Goal: Information Seeking & Learning: Learn about a topic

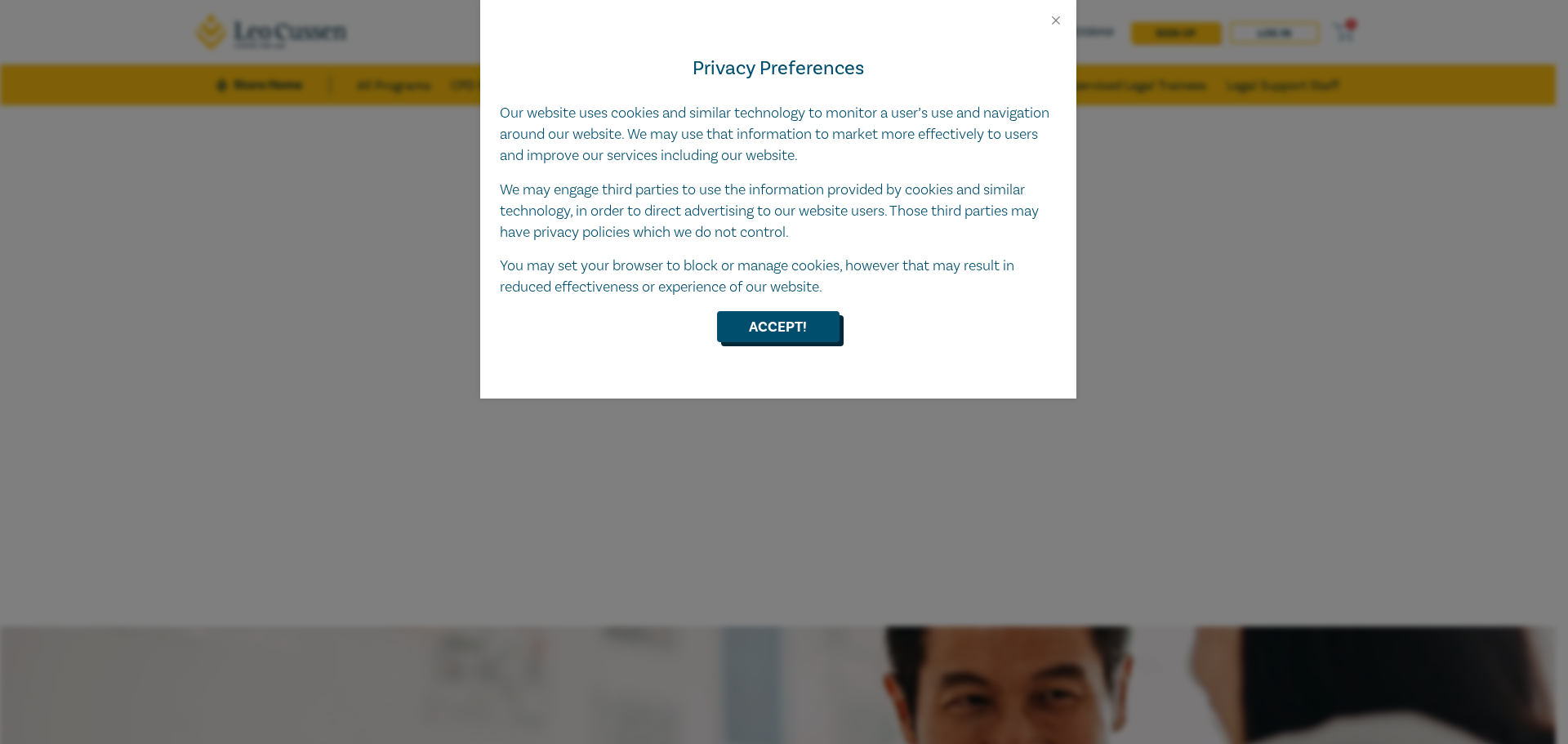
click at [801, 324] on button "Accept!" at bounding box center [778, 326] width 123 height 31
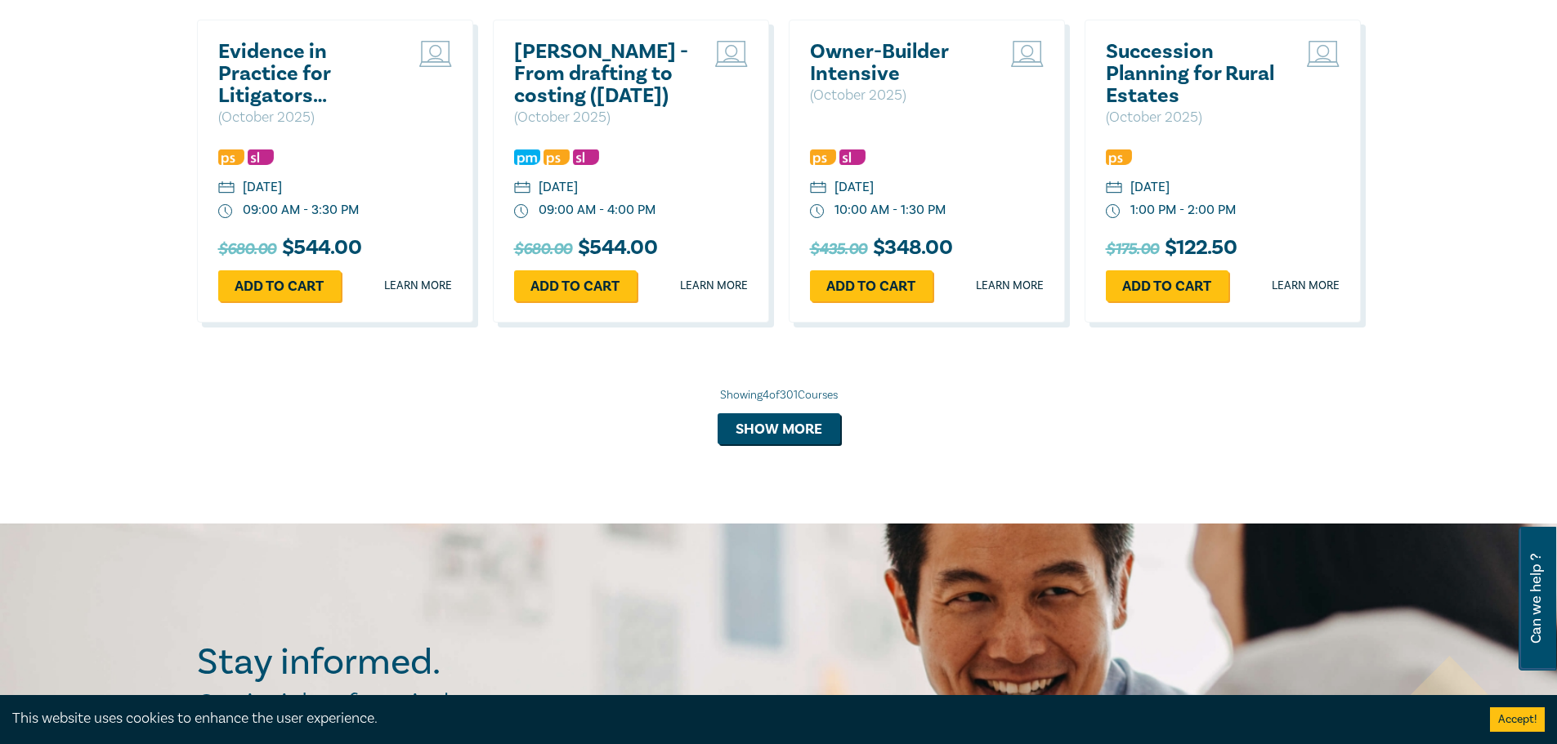
scroll to position [1144, 0]
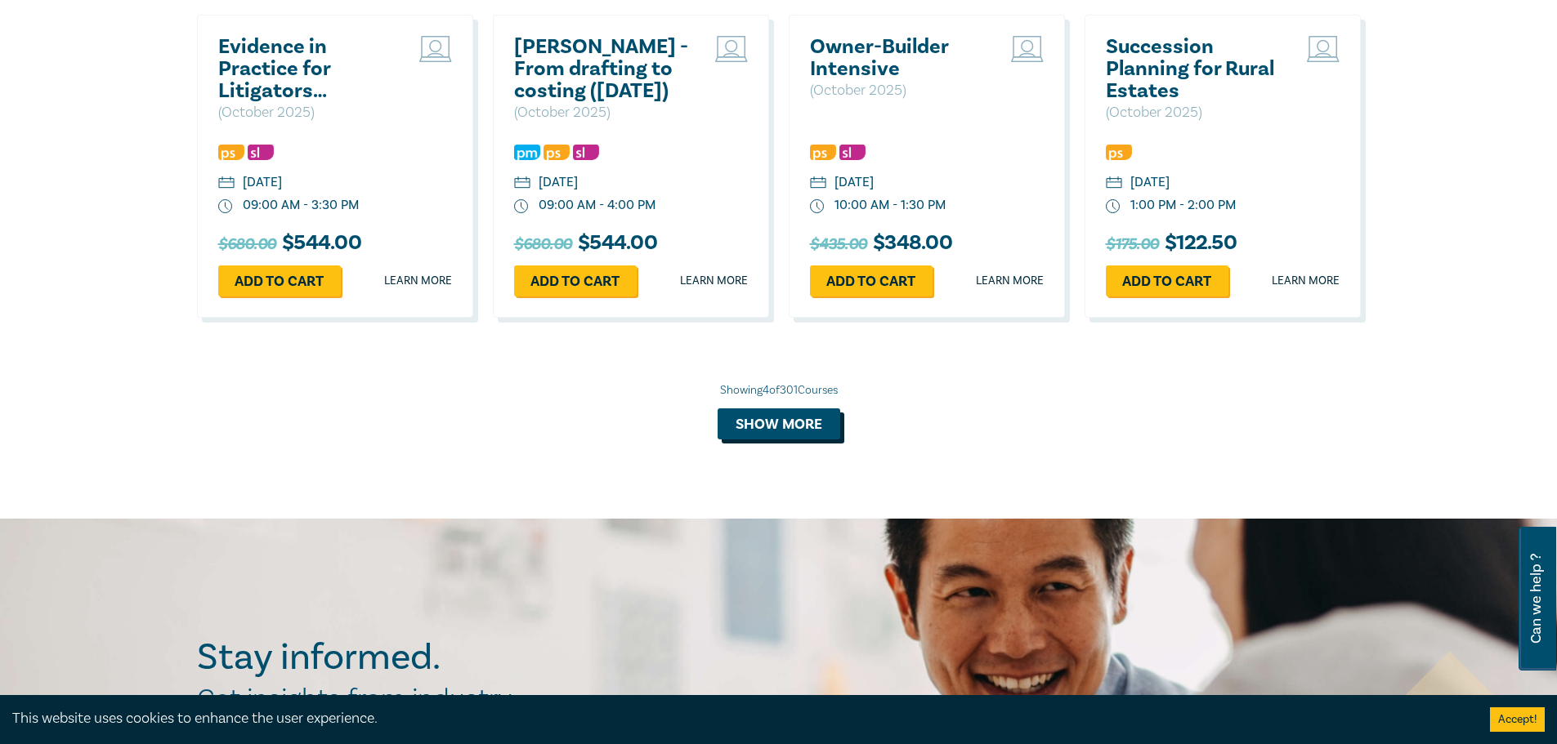
click at [747, 425] on button "Show more" at bounding box center [778, 424] width 123 height 31
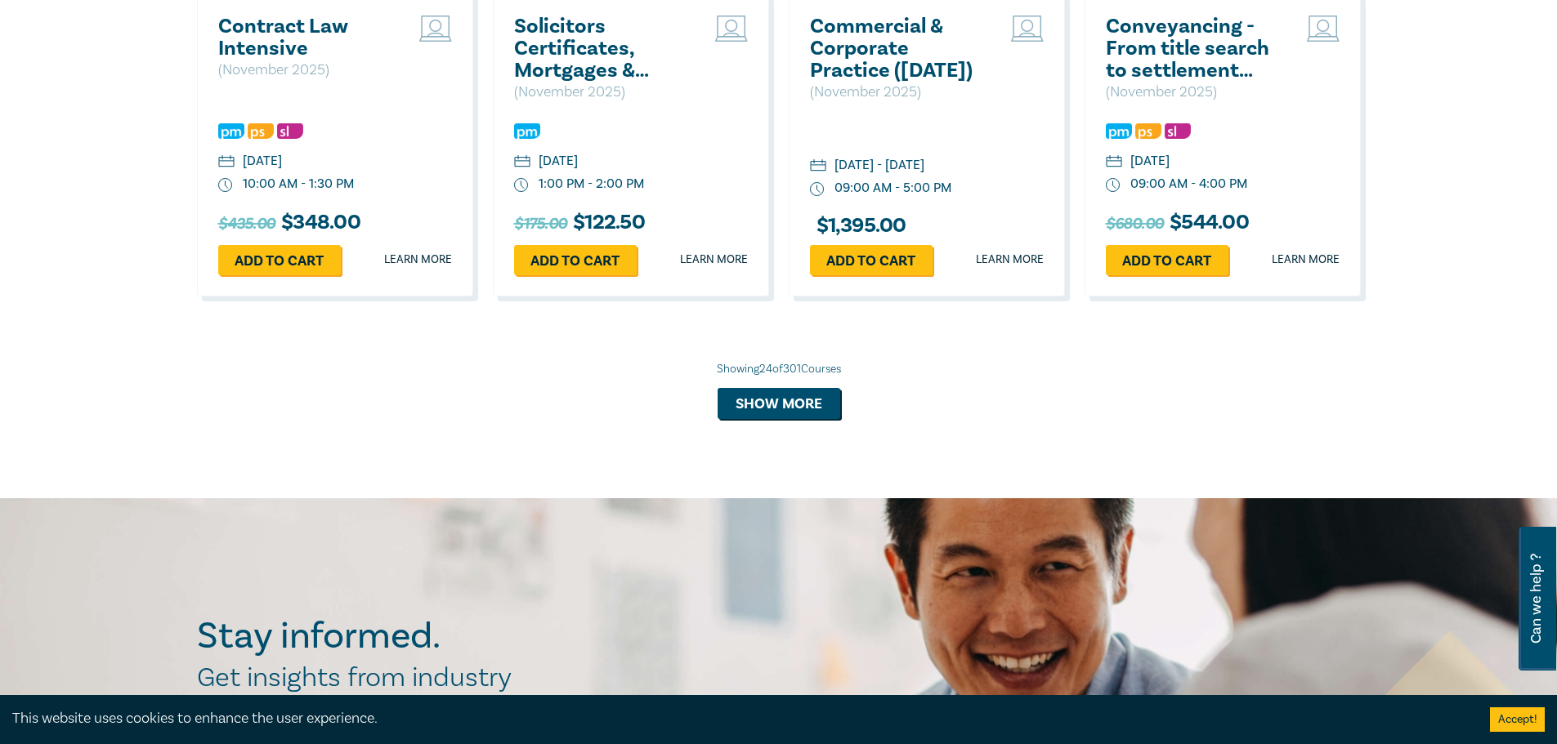
scroll to position [2615, 0]
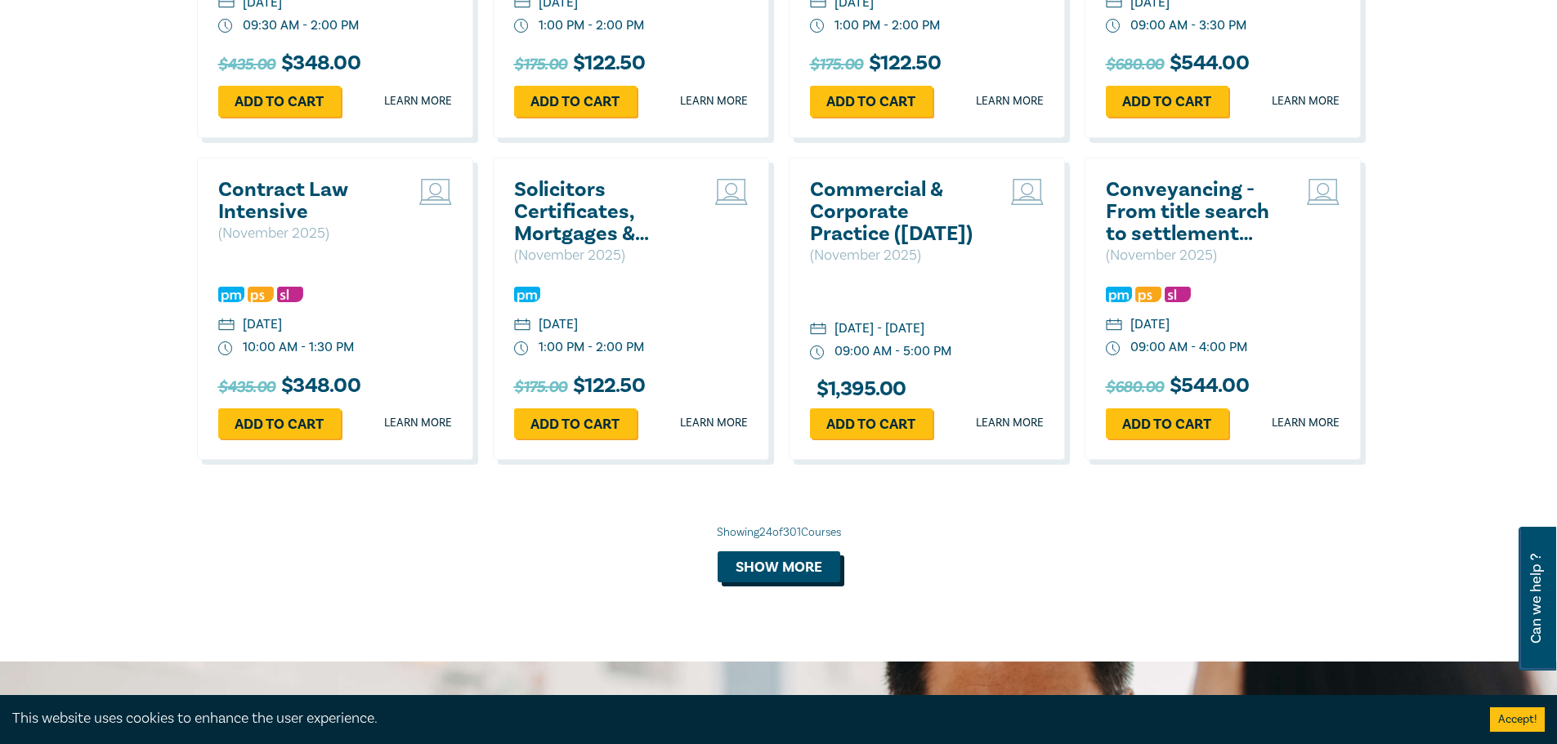
click at [775, 583] on button "Show more" at bounding box center [778, 567] width 123 height 31
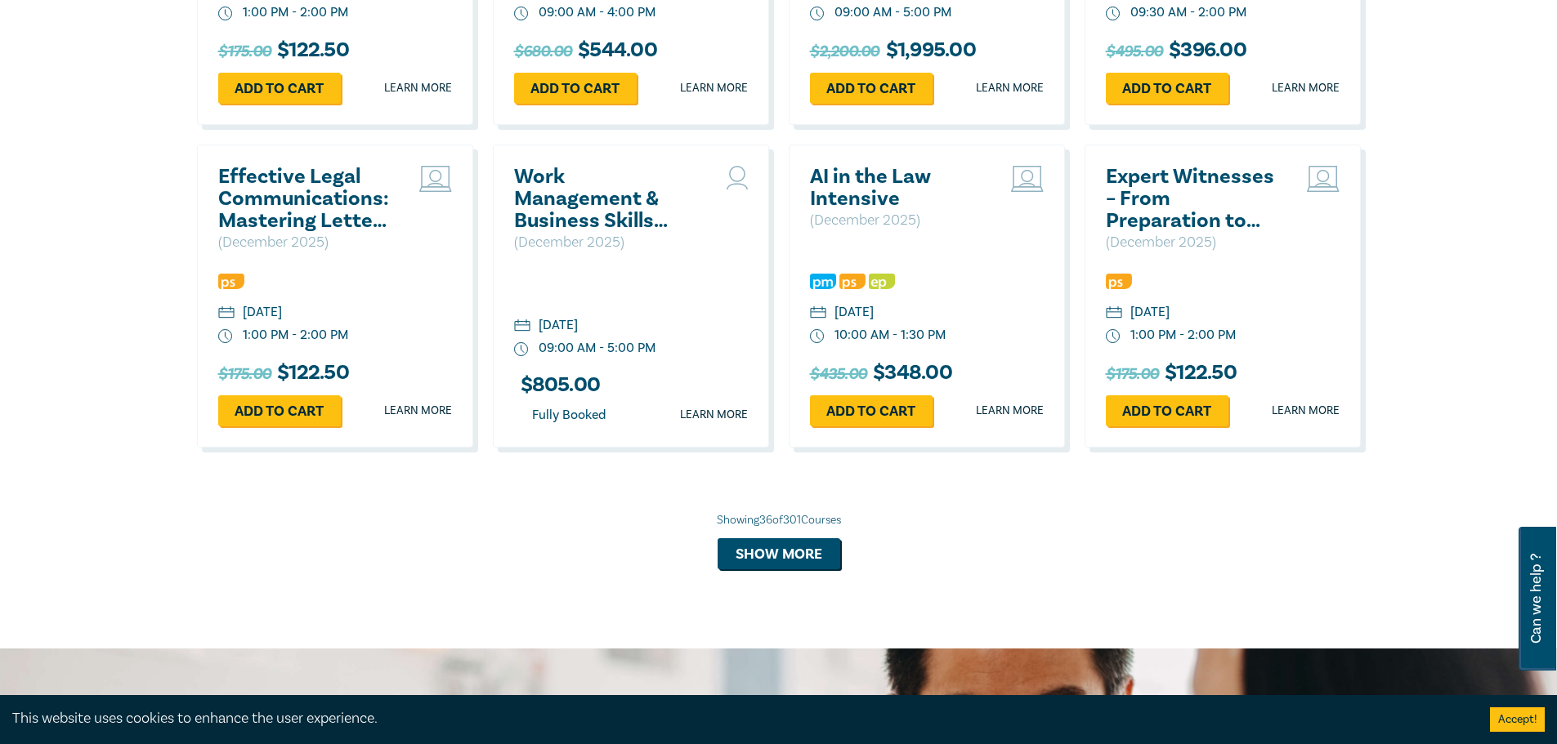
scroll to position [3677, 0]
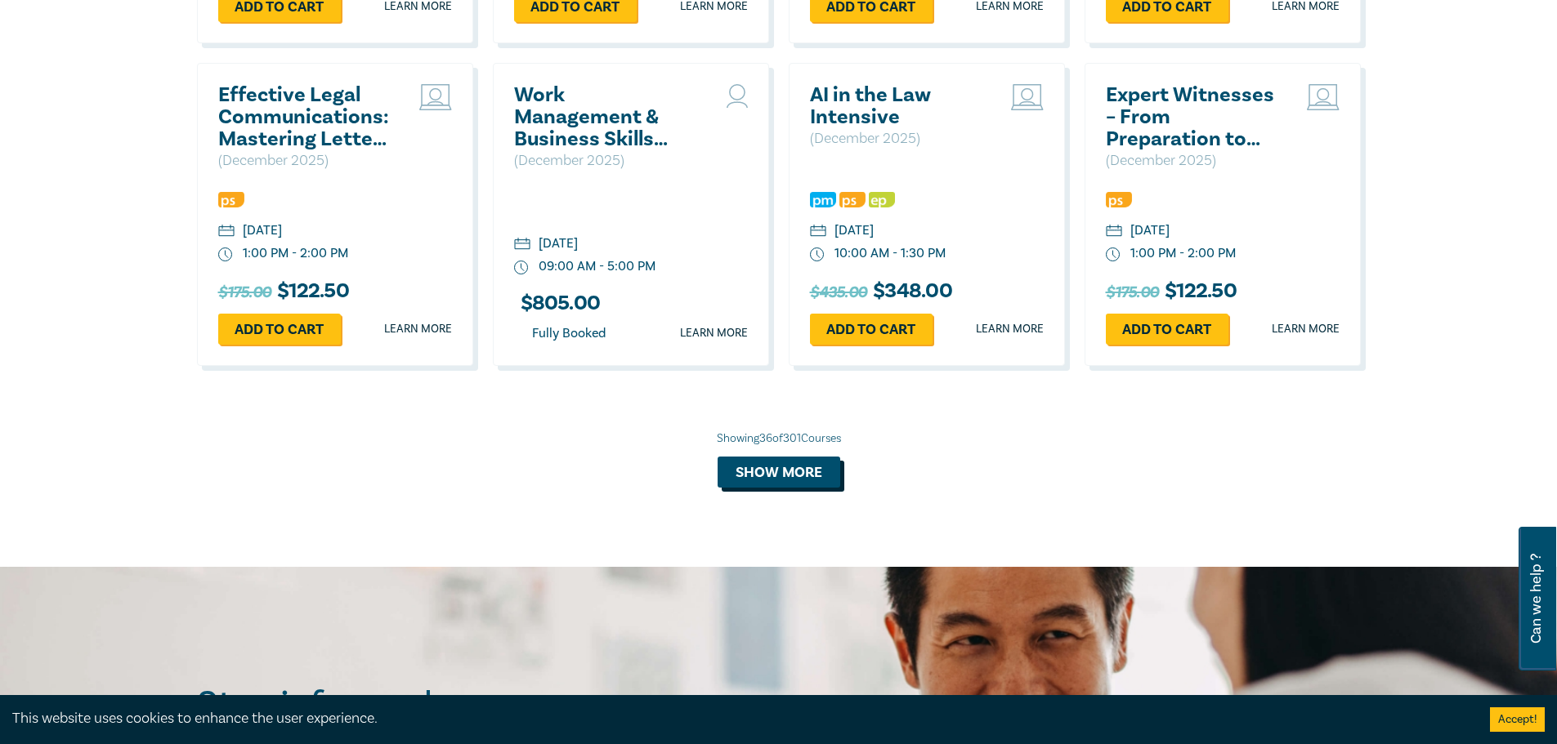
click at [789, 488] on button "Show more" at bounding box center [778, 472] width 123 height 31
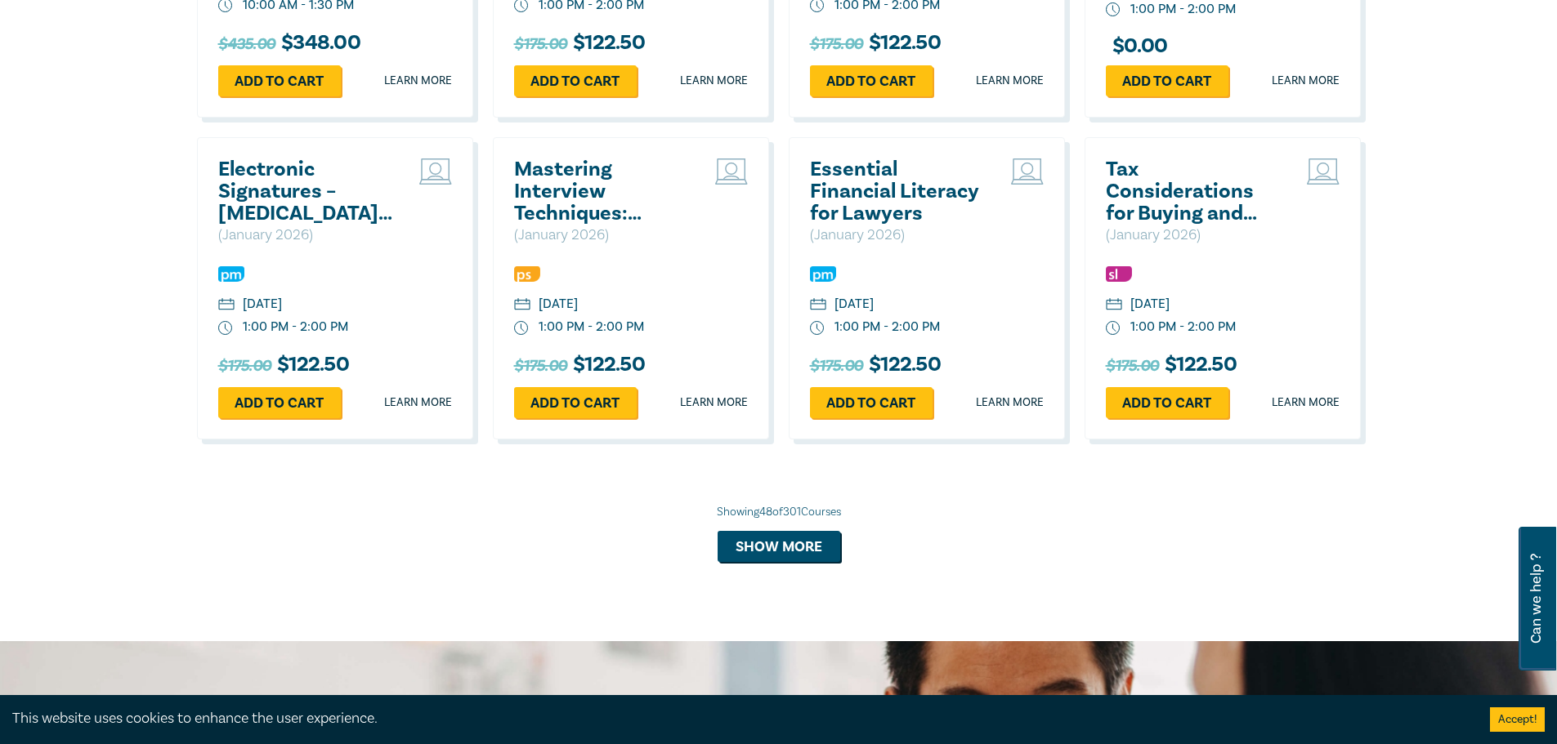
scroll to position [4576, 0]
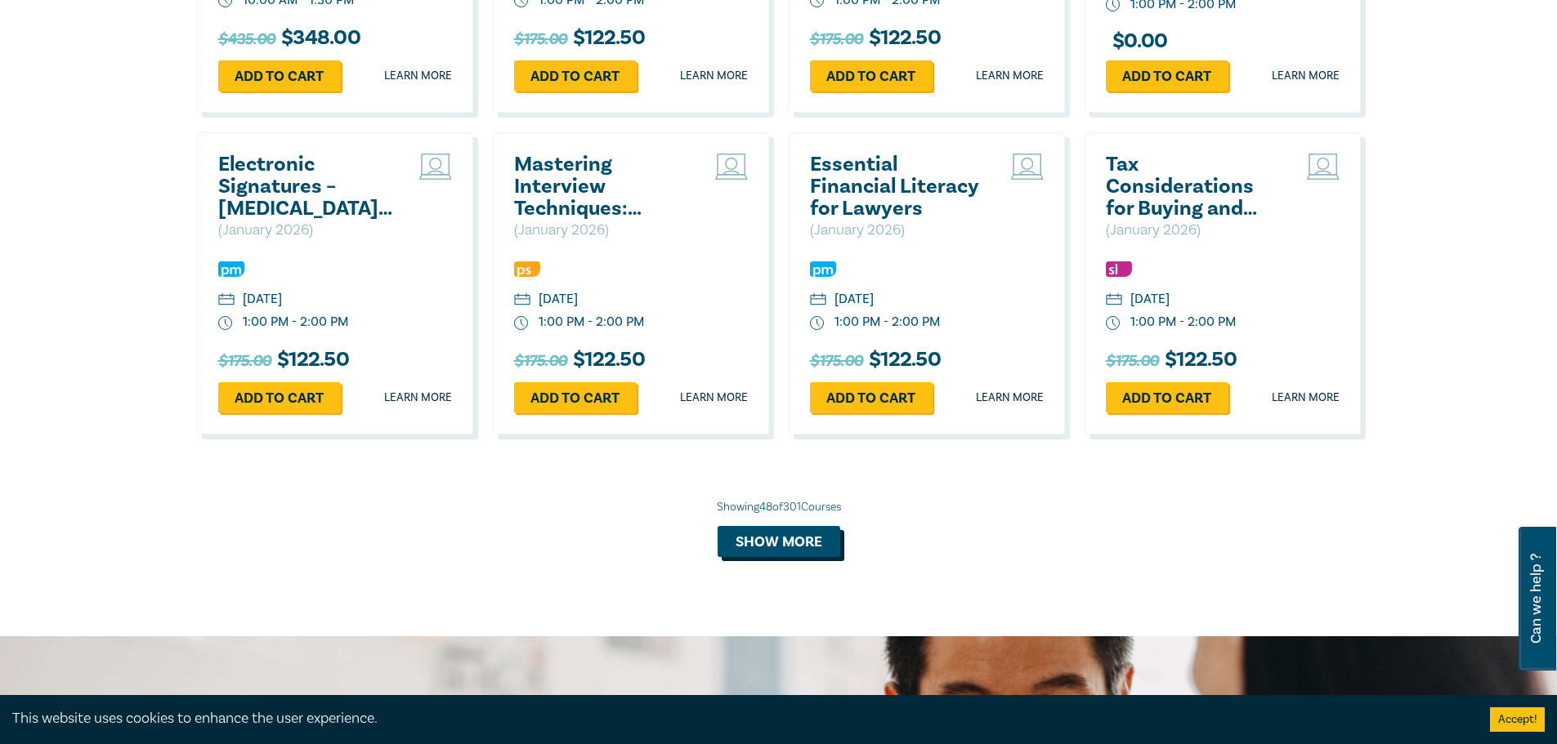
click at [807, 557] on button "Show more" at bounding box center [778, 541] width 123 height 31
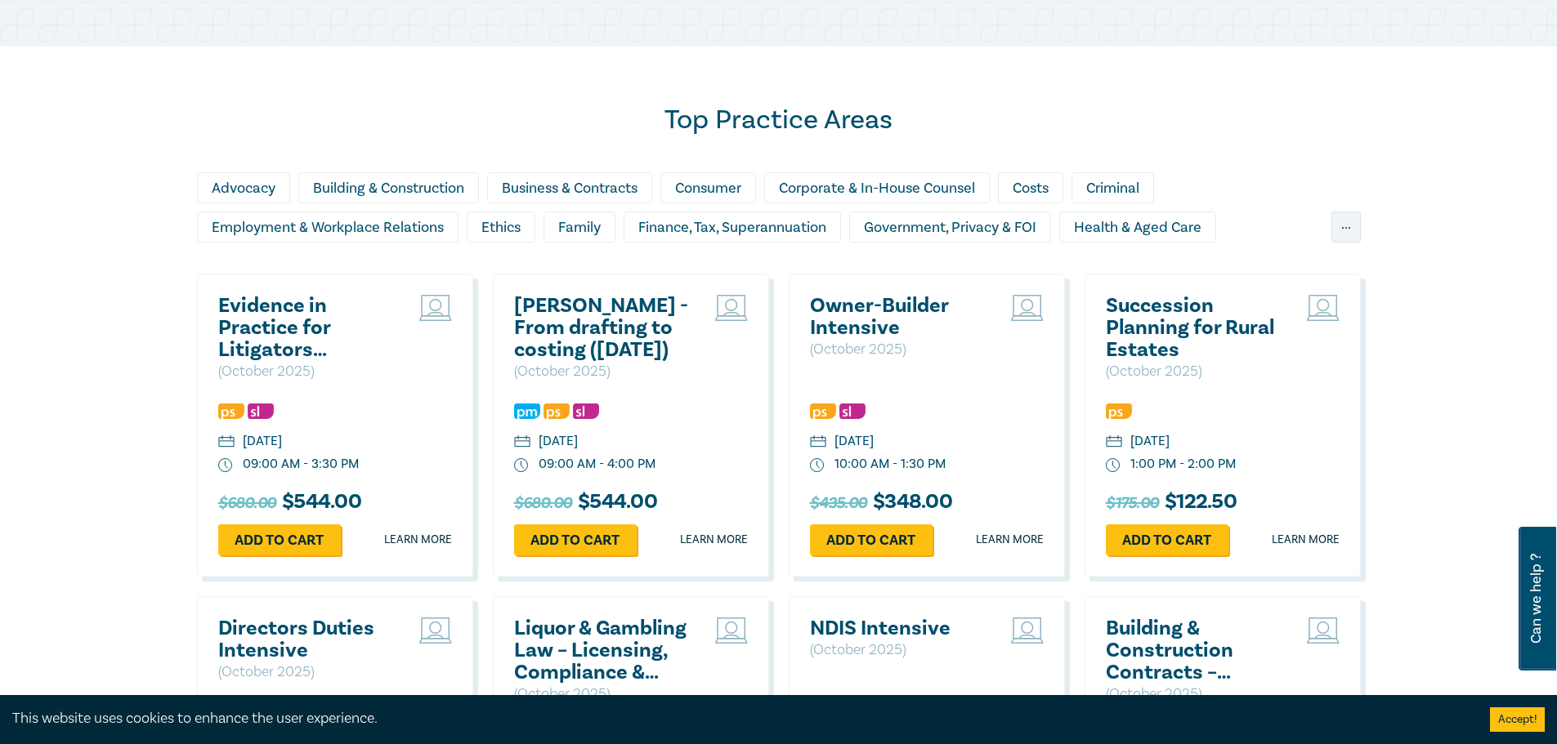
scroll to position [899, 0]
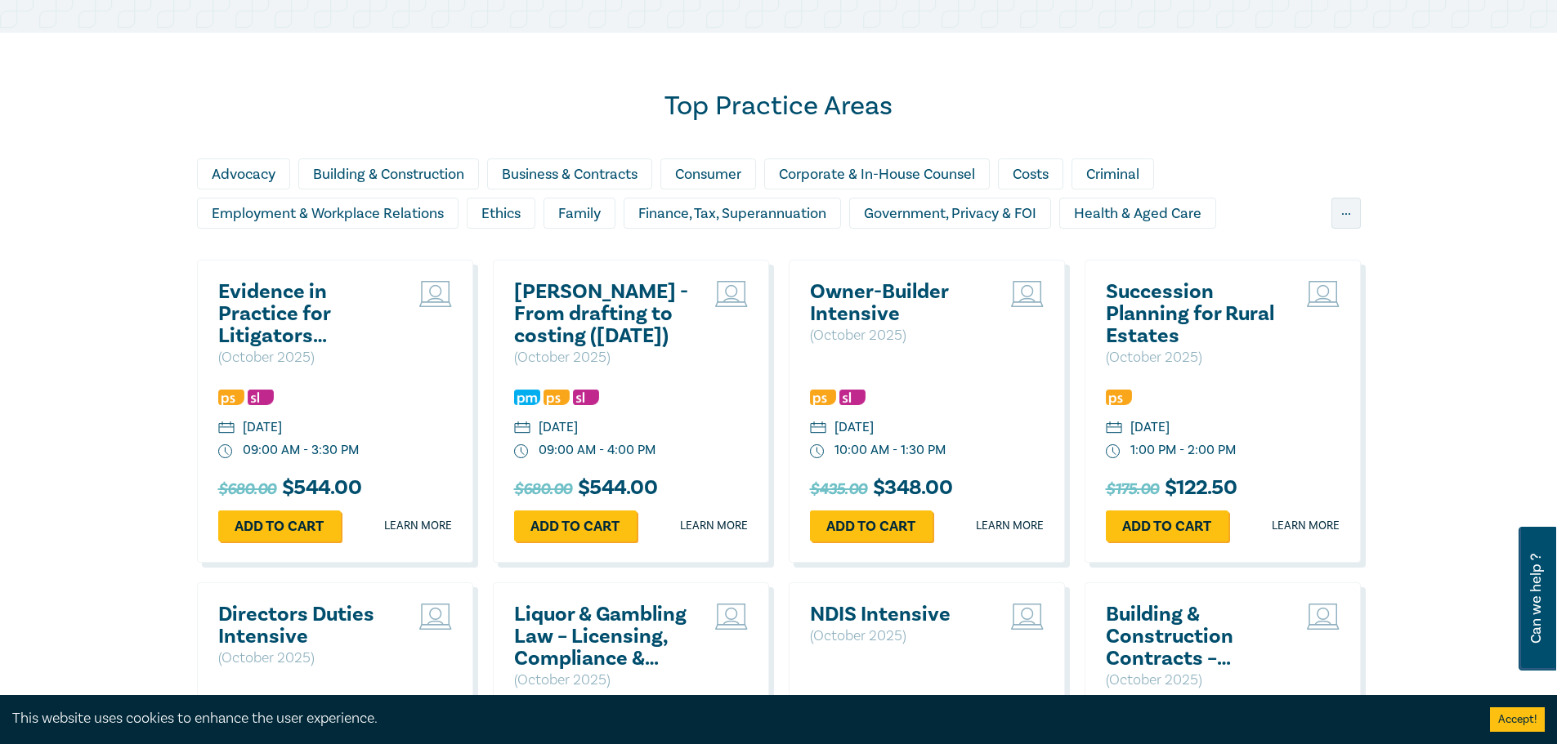
click at [845, 315] on h2 "Owner-Builder Intensive" at bounding box center [898, 303] width 176 height 44
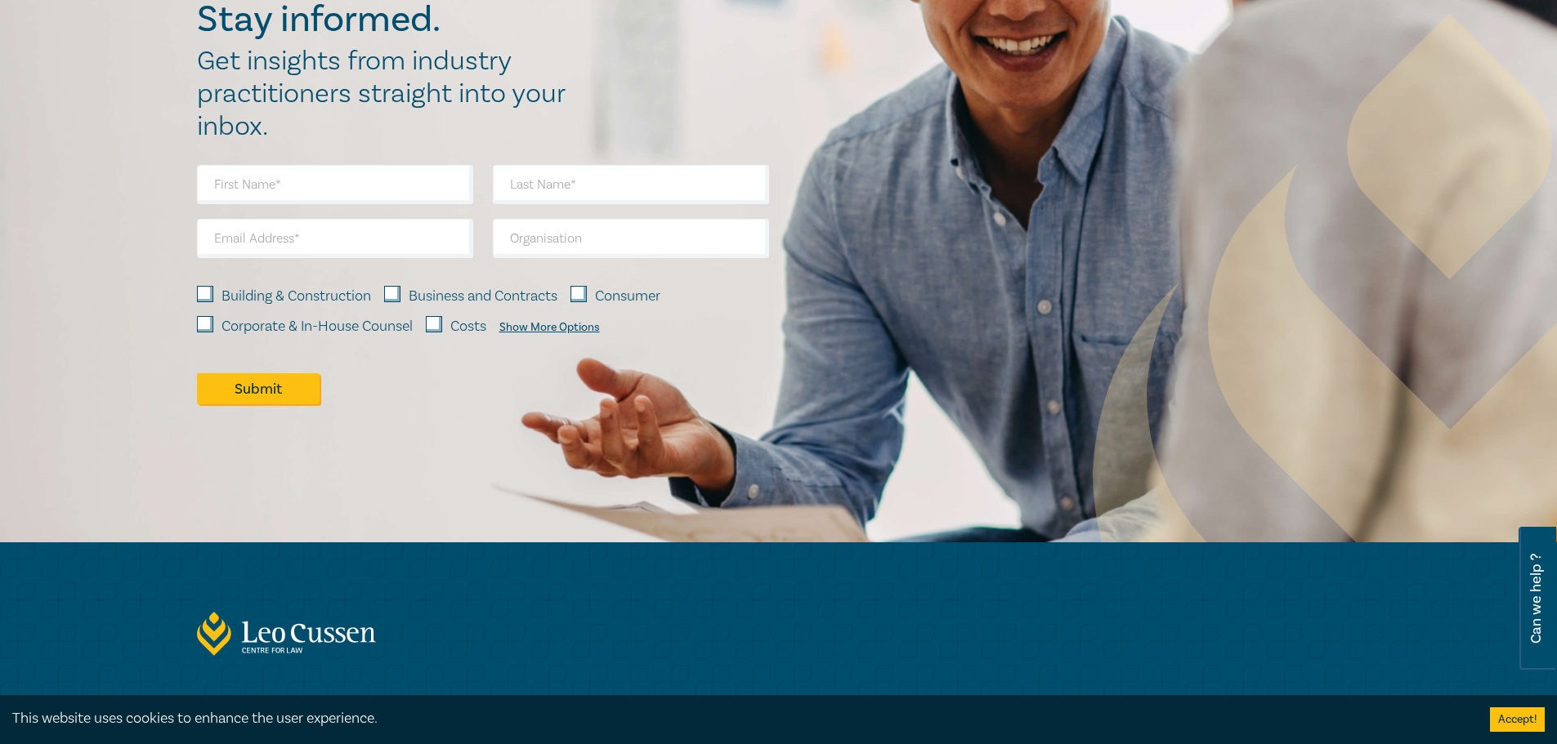
scroll to position [1389, 0]
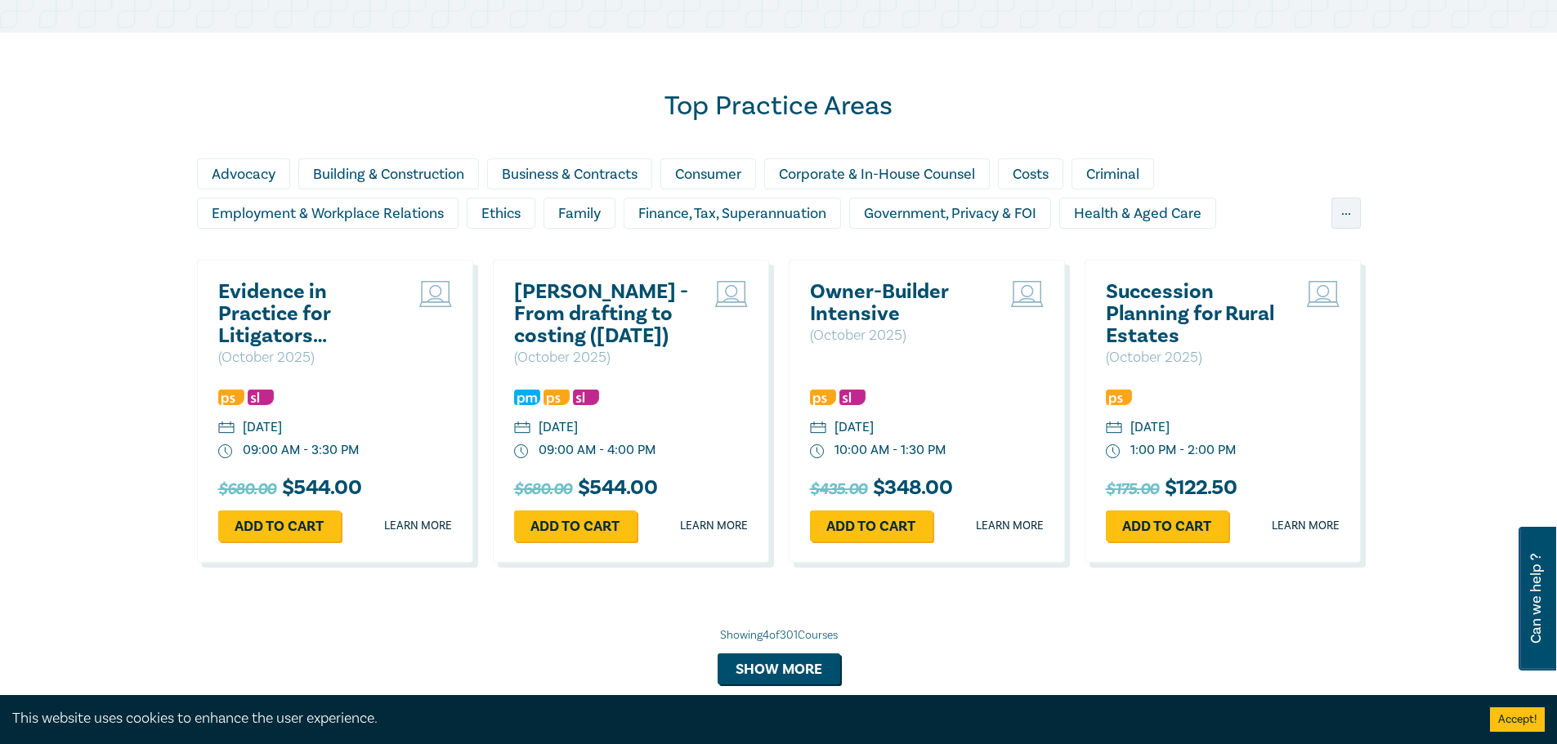
scroll to position [1935, 0]
